Goal: Task Accomplishment & Management: Use online tool/utility

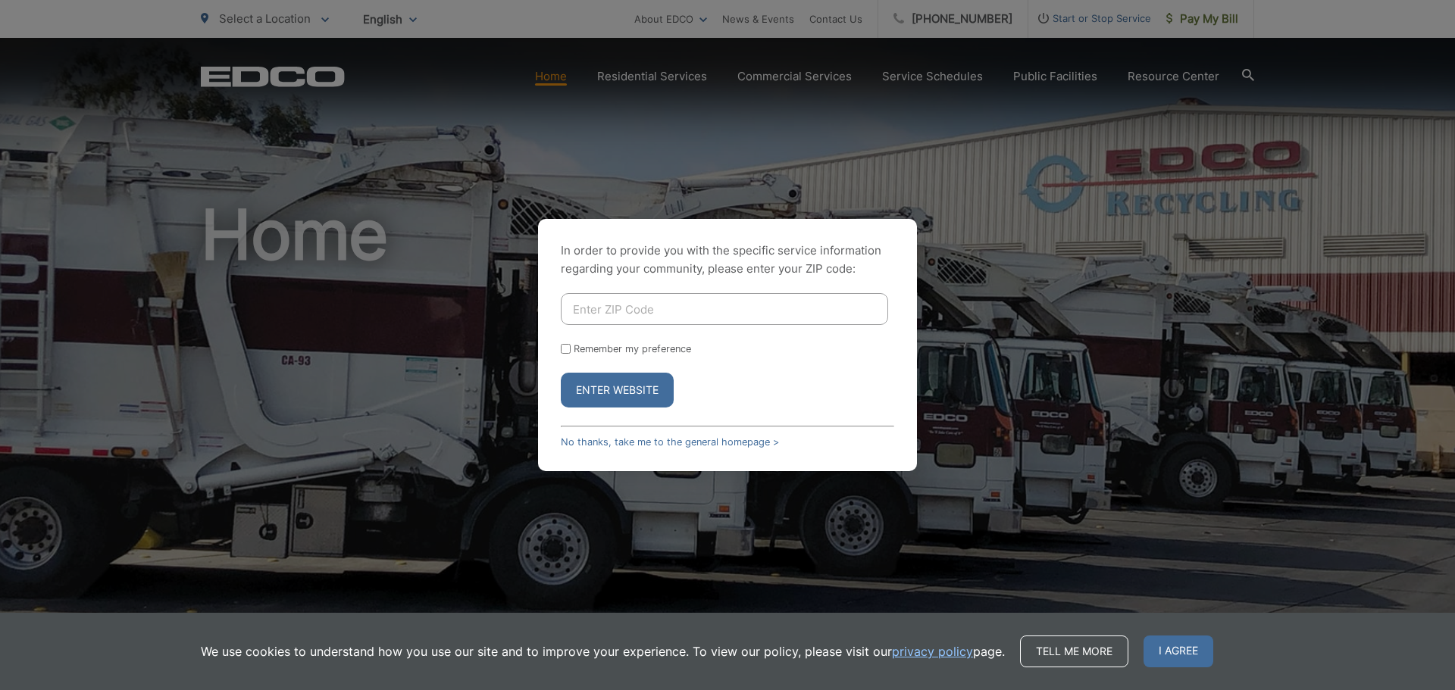
click at [637, 301] on input "Enter ZIP Code" at bounding box center [724, 309] width 327 height 32
type input "92108"
click at [621, 393] on button "Enter Website" at bounding box center [617, 390] width 113 height 35
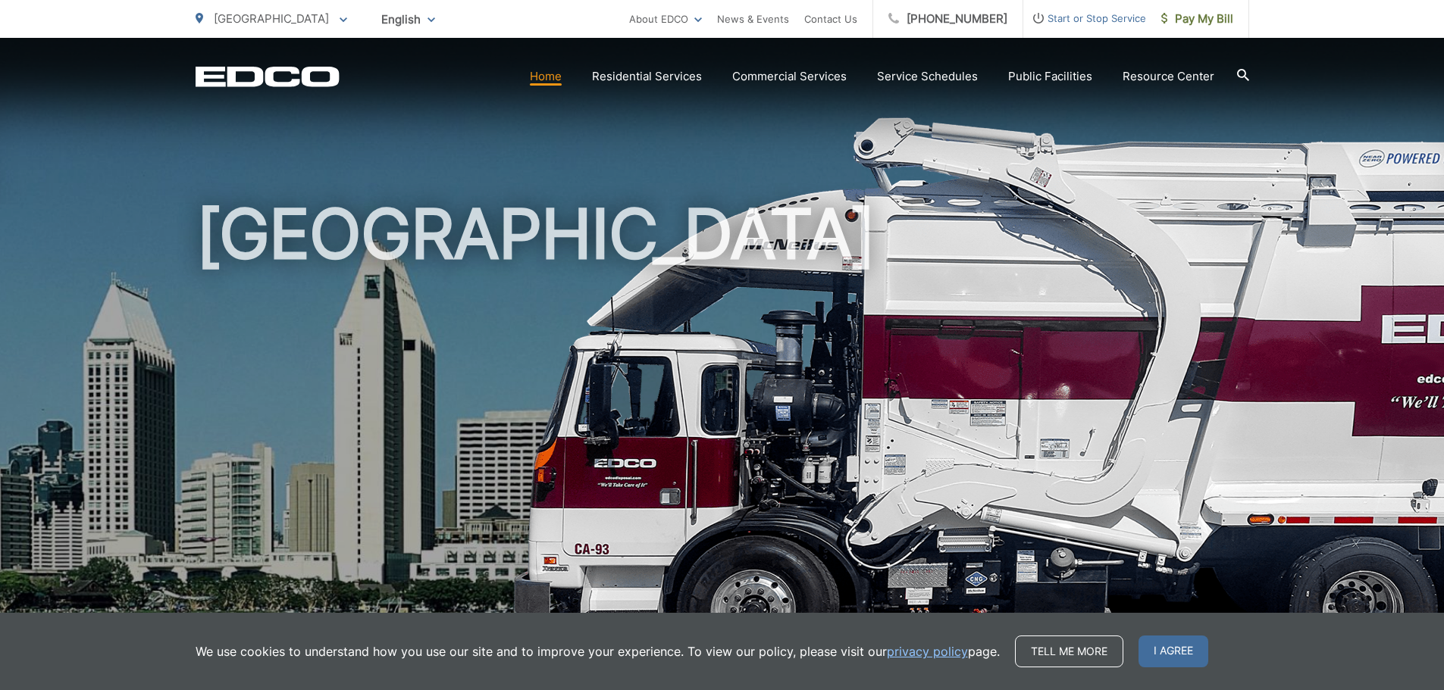
scroll to position [379, 0]
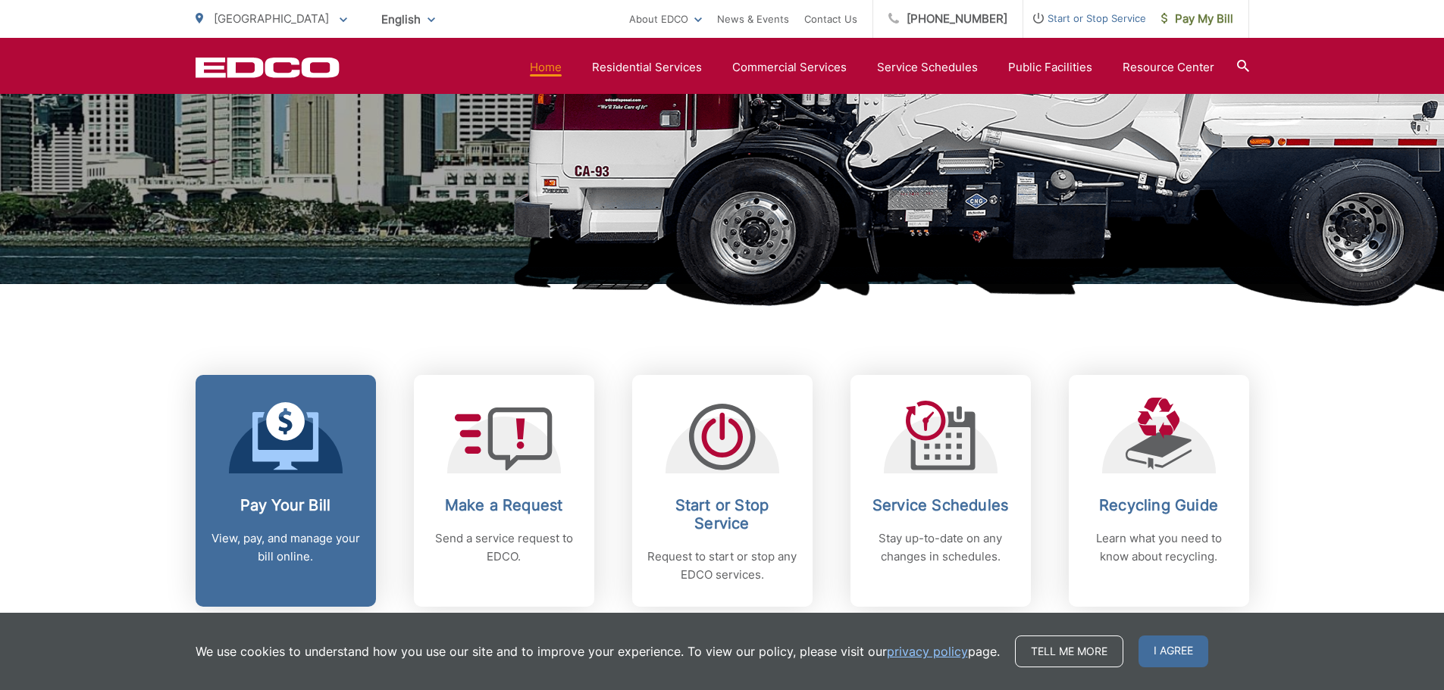
click at [311, 509] on h2 "Pay Your Bill" at bounding box center [286, 505] width 150 height 18
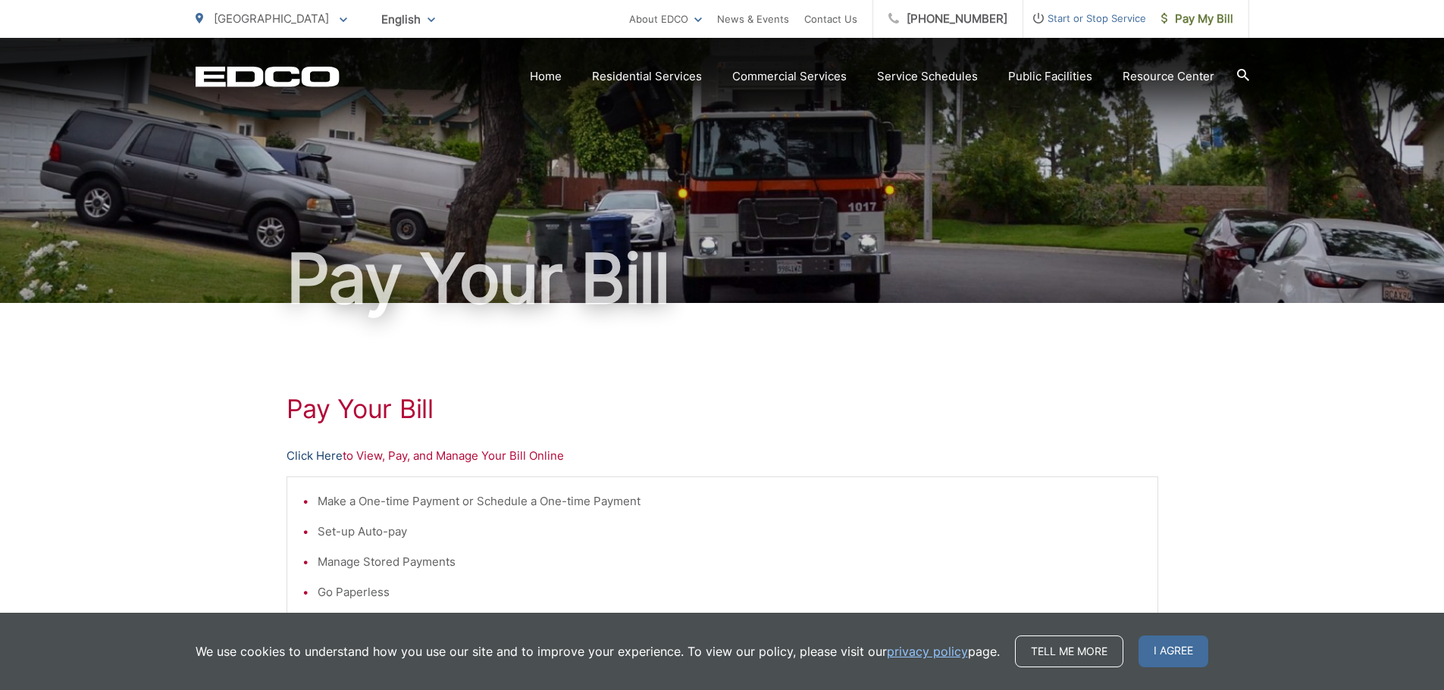
click at [317, 452] on link "Click Here" at bounding box center [314, 456] width 56 height 18
click at [326, 455] on link "Click Here" at bounding box center [314, 456] width 56 height 18
